Goal: Information Seeking & Learning: Learn about a topic

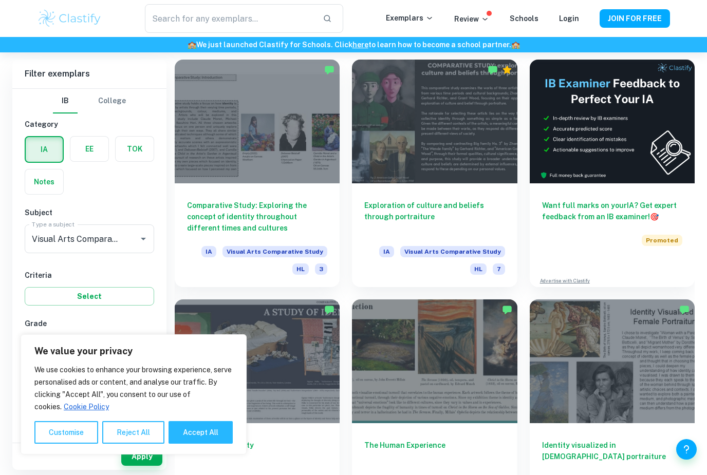
scroll to position [236, 0]
click at [462, 141] on div at bounding box center [434, 122] width 165 height 124
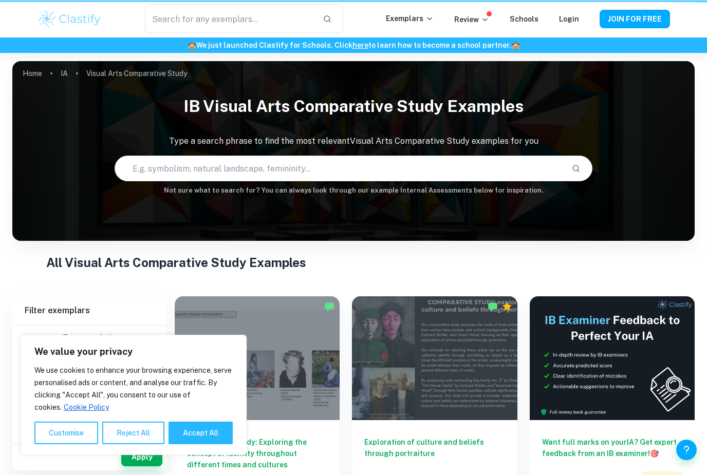
scroll to position [269, 0]
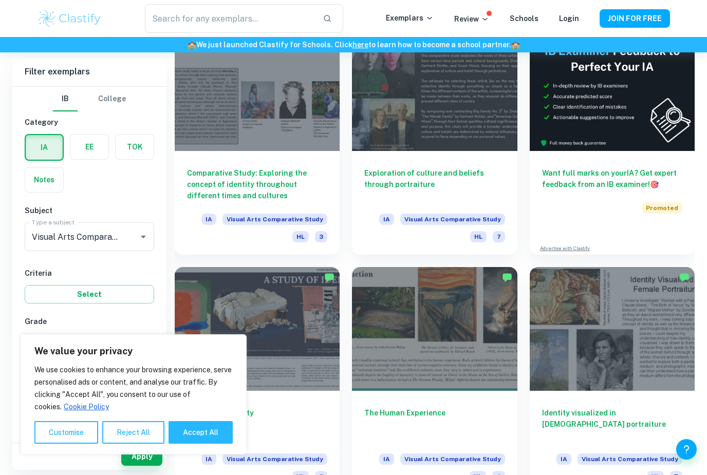
click at [293, 131] on div at bounding box center [257, 89] width 165 height 124
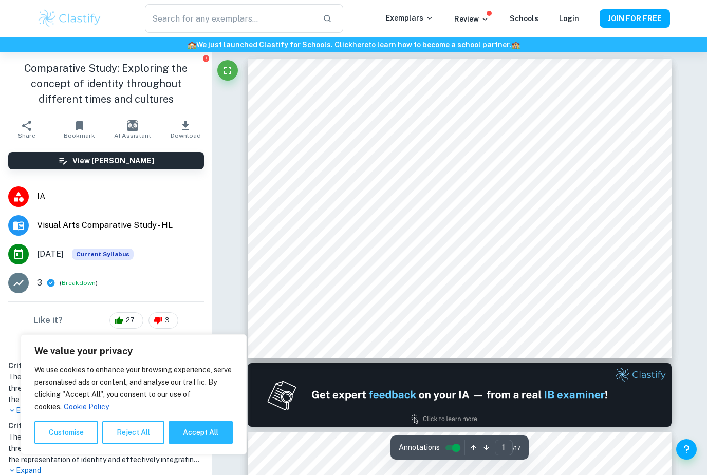
scroll to position [3, 0]
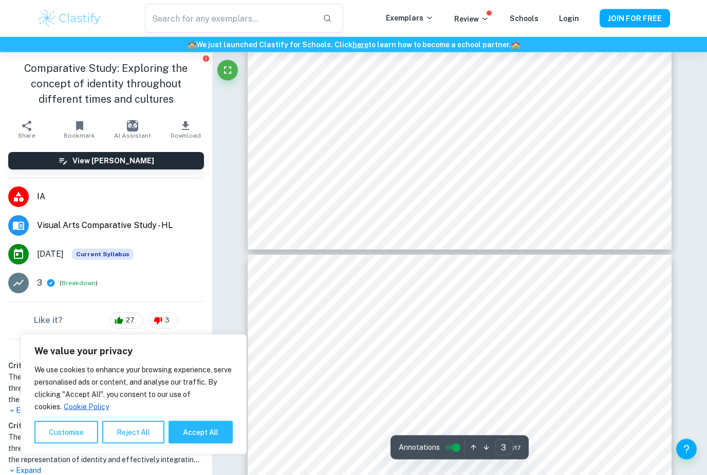
type input "4"
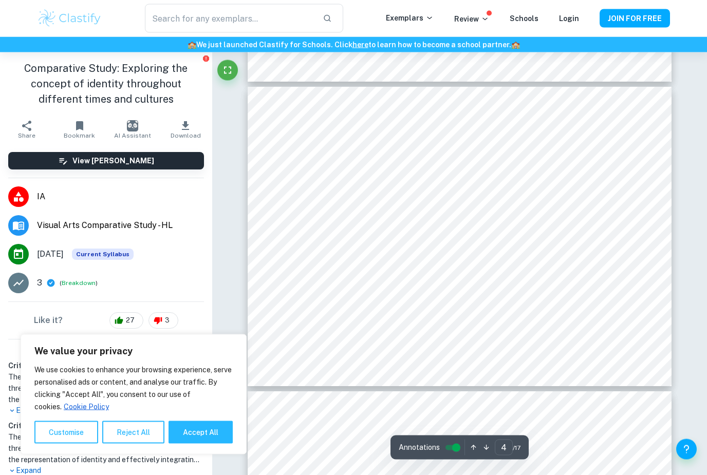
click at [80, 287] on button "Breakdown" at bounding box center [79, 283] width 34 height 9
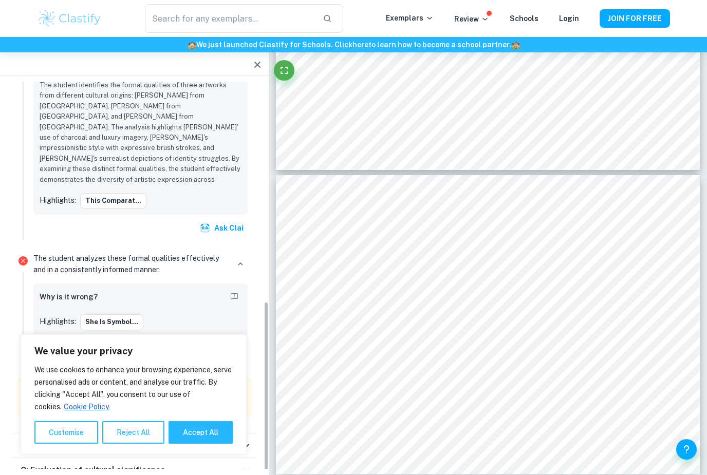
scroll to position [535, 0]
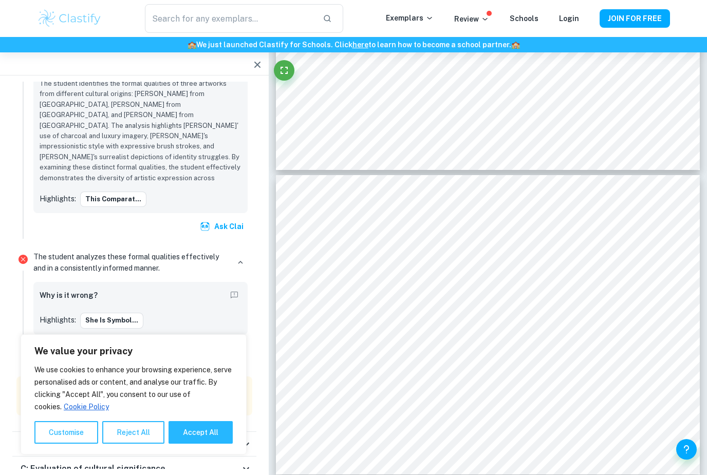
click at [103, 313] on button "She is symbol..." at bounding box center [111, 320] width 63 height 15
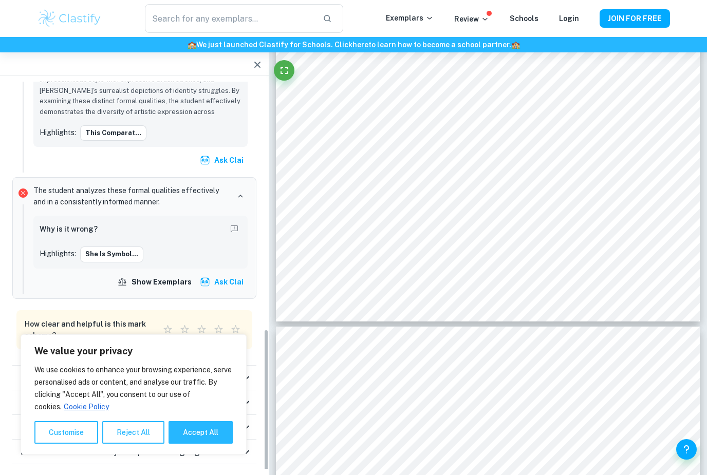
scroll to position [601, 0]
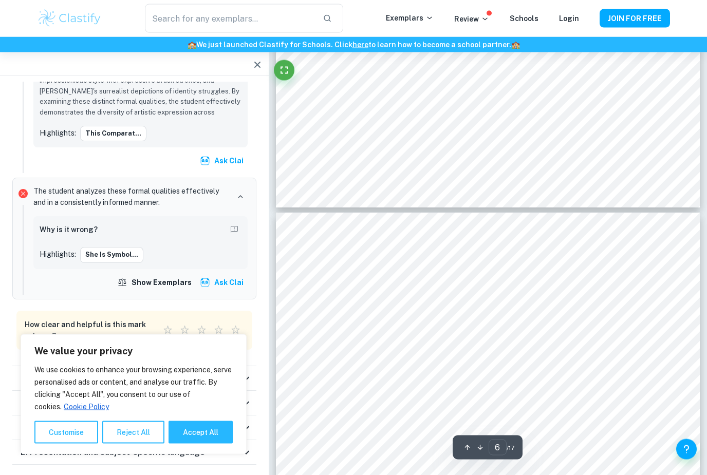
type input "5"
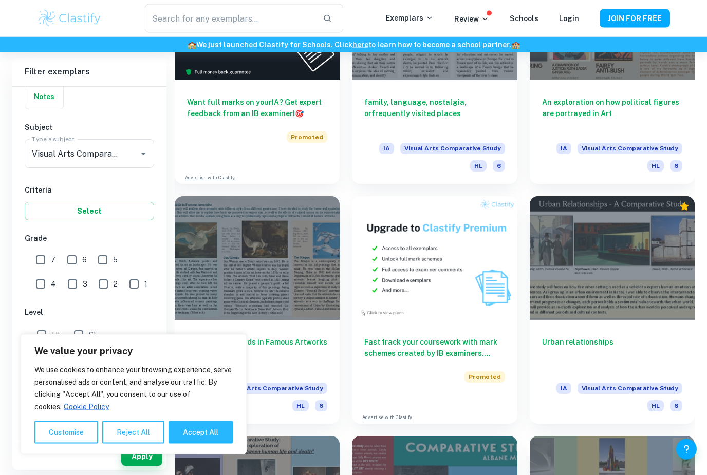
scroll to position [1761, 0]
